Goal: Task Accomplishment & Management: Complete application form

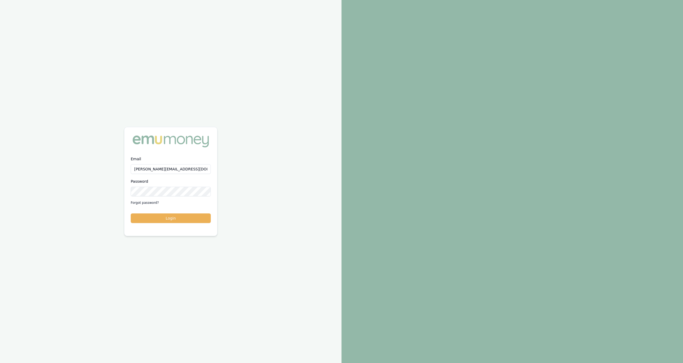
click at [147, 223] on div "Email [PERSON_NAME][EMAIL_ADDRESS][DOMAIN_NAME] Password Forgot password? Login" at bounding box center [170, 193] width 93 height 74
click at [146, 217] on button "Login" at bounding box center [171, 218] width 80 height 10
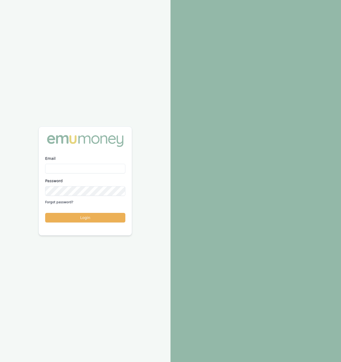
type input "[PERSON_NAME][EMAIL_ADDRESS][DOMAIN_NAME]"
click at [200, 152] on div at bounding box center [255, 181] width 170 height 362
click at [74, 218] on button "Login" at bounding box center [85, 218] width 80 height 10
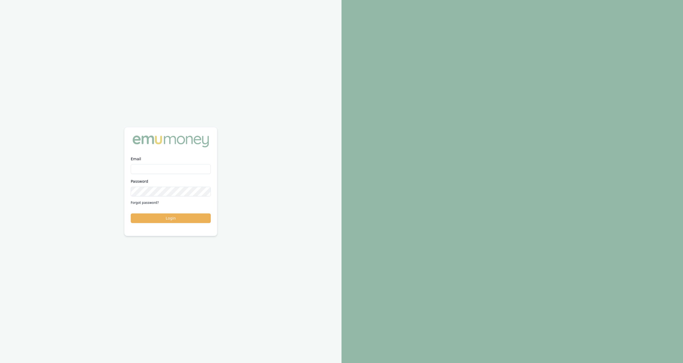
type input "jackson.fanfulla@emumoney.com.au"
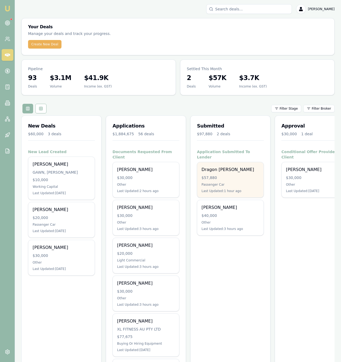
click at [218, 175] on div "$57,880" at bounding box center [230, 177] width 58 height 5
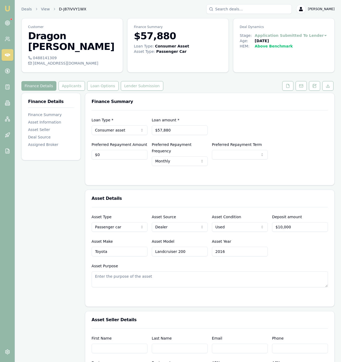
click at [46, 55] on div "0488141309" at bounding box center [72, 57] width 88 height 5
copy div "0488141309"
click at [45, 61] on div "dragon_sampson@icloud.com" at bounding box center [72, 63] width 88 height 5
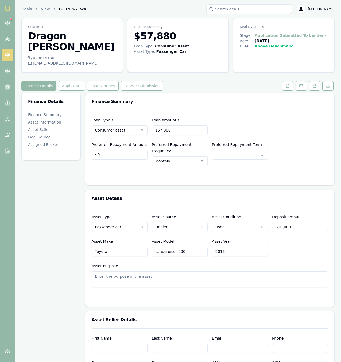
click at [45, 61] on div "dragon_sampson@icloud.com" at bounding box center [72, 63] width 88 height 5
copy icon
click at [60, 81] on button "Applicants" at bounding box center [71, 86] width 26 height 10
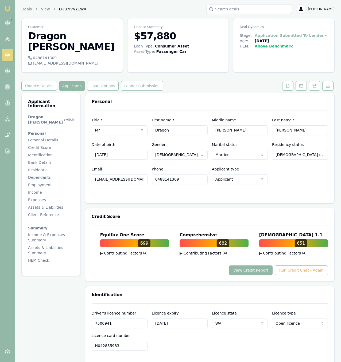
click at [116, 150] on input "06/01/1995" at bounding box center [120, 155] width 56 height 10
click at [145, 319] on input "7500941" at bounding box center [120, 324] width 56 height 10
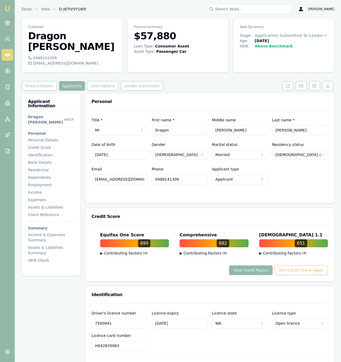
click at [145, 319] on input "7500941" at bounding box center [120, 324] width 56 height 10
drag, startPoint x: 123, startPoint y: 317, endPoint x: 37, endPoint y: 309, distance: 86.3
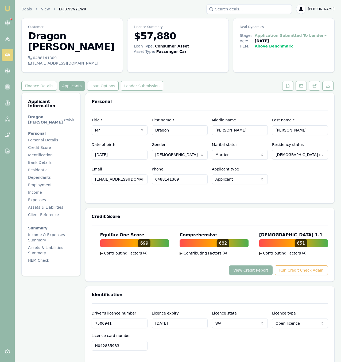
click at [92, 319] on input "7500941" at bounding box center [120, 324] width 56 height 10
click at [169, 310] on div "Licence expiry 12/02/2030" at bounding box center [180, 319] width 56 height 18
click at [171, 319] on input "12/02/2030" at bounding box center [180, 324] width 56 height 10
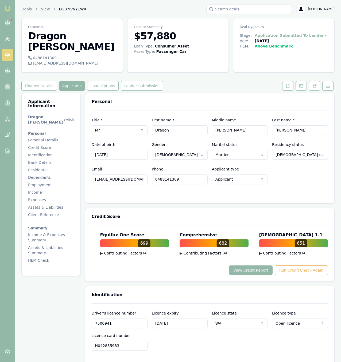
click at [171, 319] on input "12/02/2030" at bounding box center [180, 324] width 56 height 10
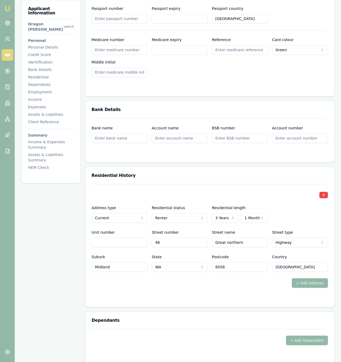
scroll to position [422, 0]
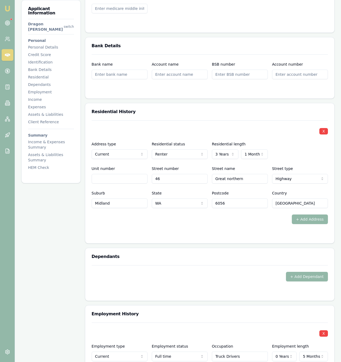
click at [175, 174] on input "46" at bounding box center [180, 179] width 56 height 10
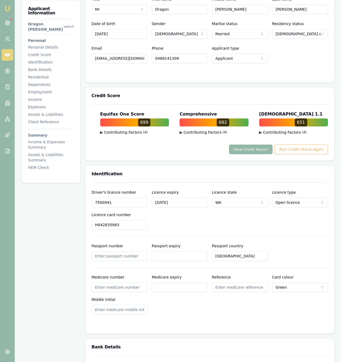
scroll to position [0, 0]
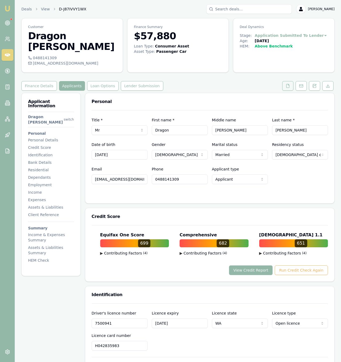
click at [290, 81] on button at bounding box center [287, 86] width 11 height 10
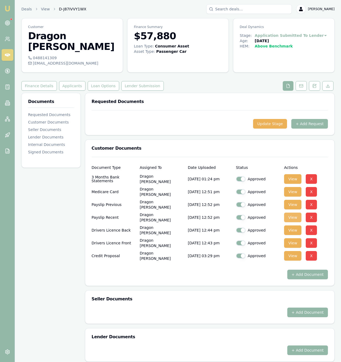
click at [289, 213] on button "View" at bounding box center [292, 218] width 17 height 10
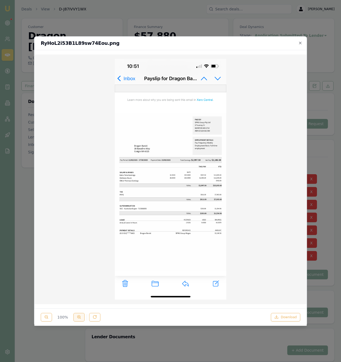
click at [81, 321] on button at bounding box center [78, 317] width 11 height 9
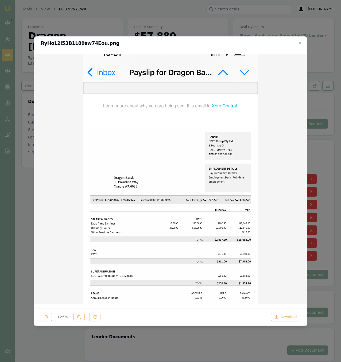
scroll to position [18, 0]
click at [222, 157] on img at bounding box center [171, 229] width 264 height 377
click at [80, 318] on line at bounding box center [80, 318] width 1 height 1
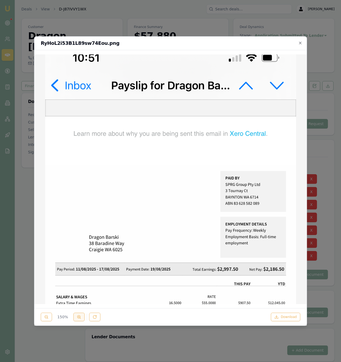
click at [80, 318] on line at bounding box center [80, 318] width 1 height 1
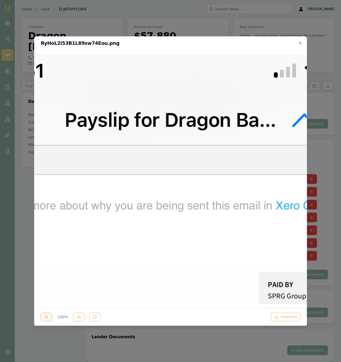
click at [44, 319] on button at bounding box center [46, 317] width 11 height 9
